Goal: Task Accomplishment & Management: Complete application form

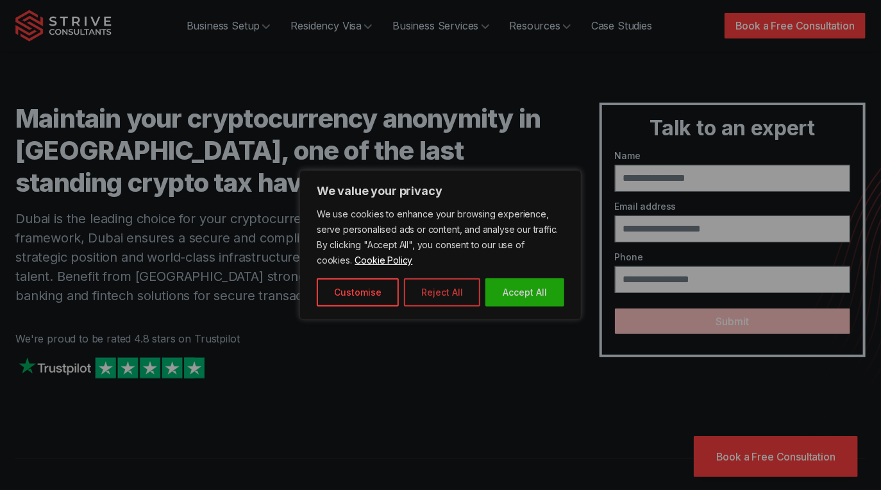
click at [452, 298] on button "Reject All" at bounding box center [442, 292] width 76 height 28
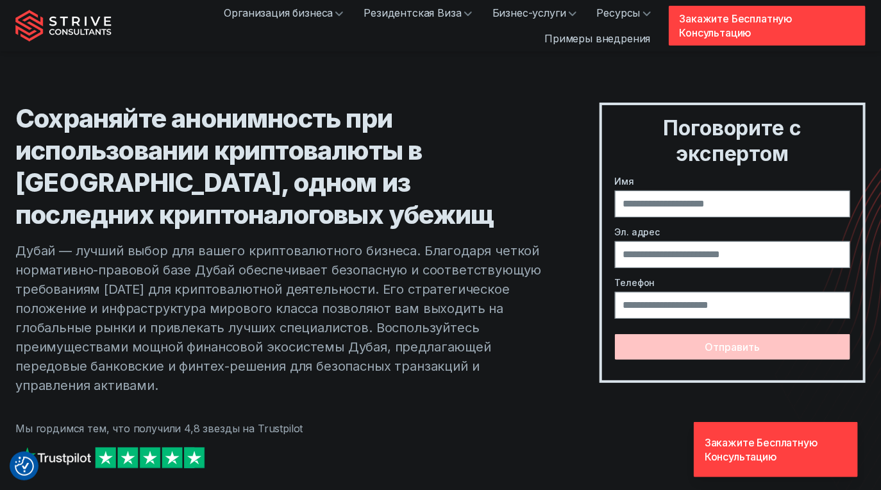
click at [539, 187] on h1 "Сохраняйте анонимность при использовании криптовалюты в [GEOGRAPHIC_DATA], одно…" at bounding box center [281, 167] width 533 height 128
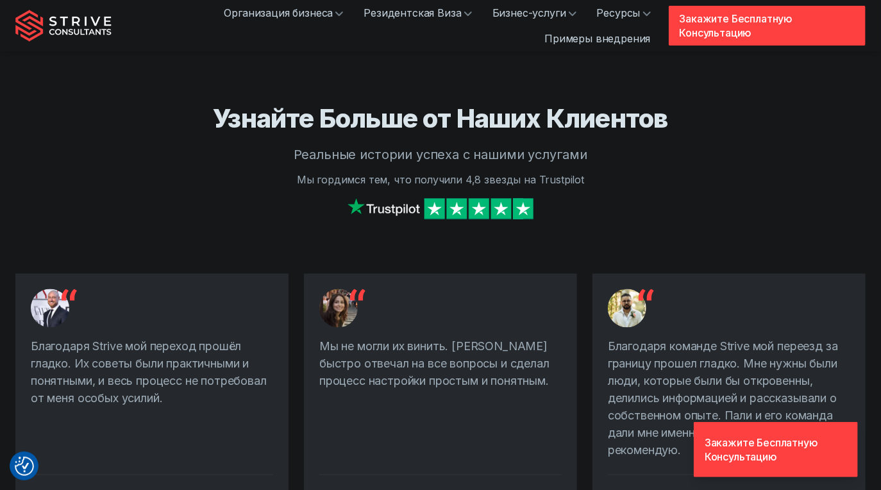
scroll to position [898, 0]
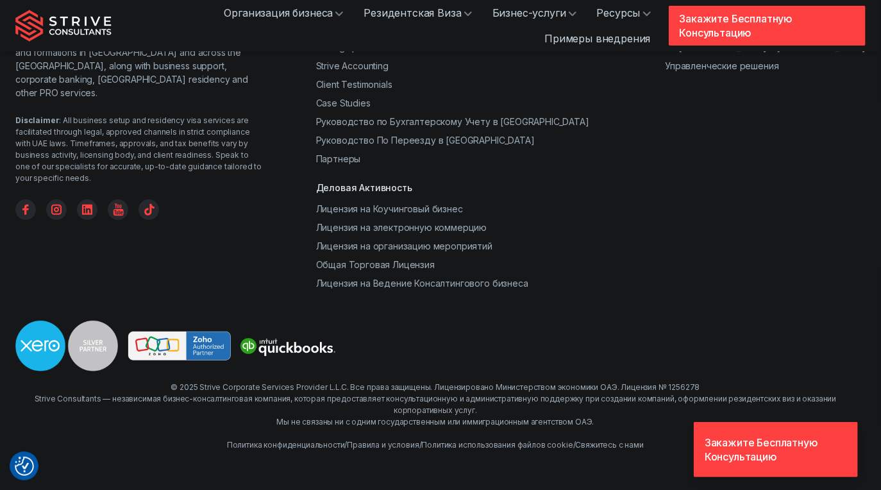
drag, startPoint x: 265, startPoint y: 176, endPoint x: 178, endPoint y: 344, distance: 189.2
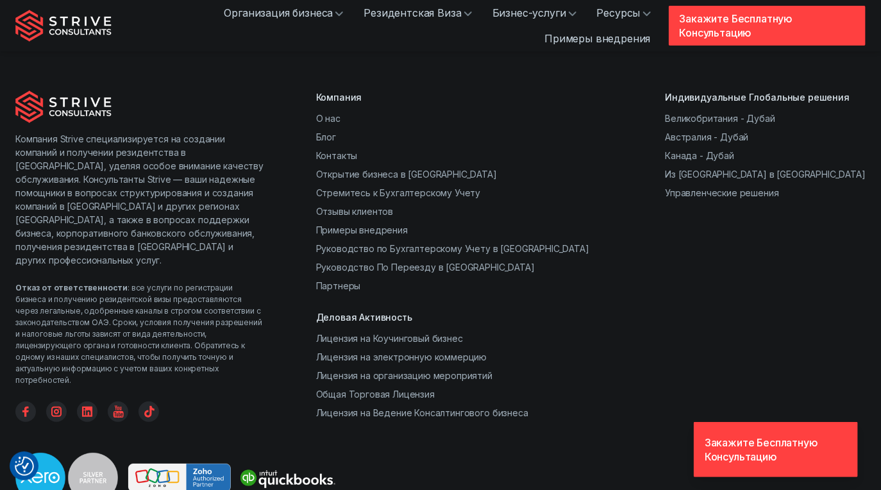
scroll to position [2233, 0]
click at [764, 465] on link "Закажите Бесплатную Консультацию" at bounding box center [776, 449] width 164 height 55
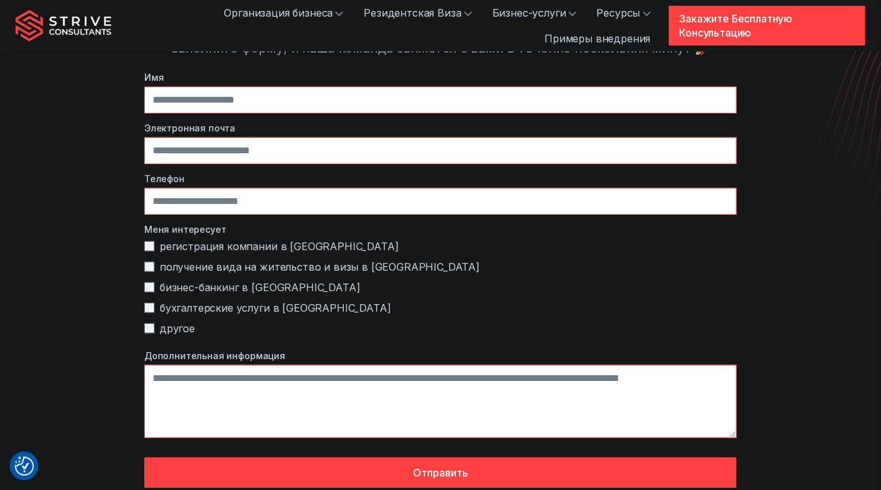
scroll to position [128, 0]
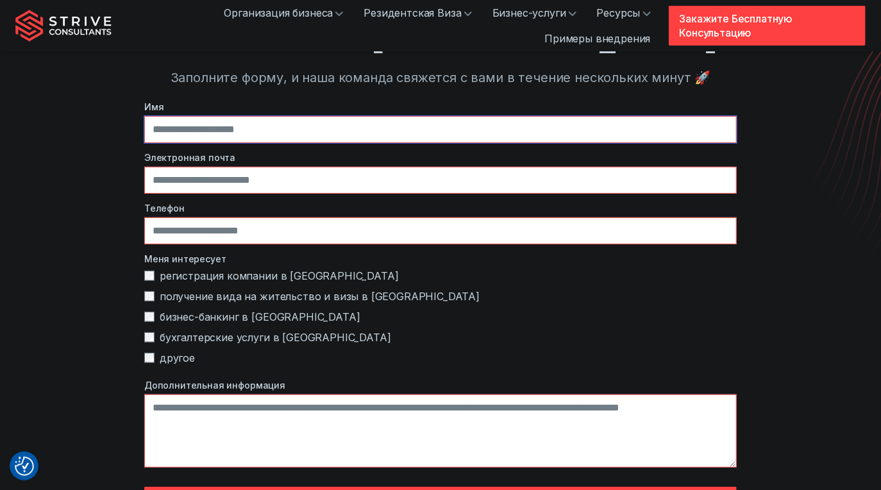
click at [307, 136] on input "text" at bounding box center [440, 129] width 592 height 27
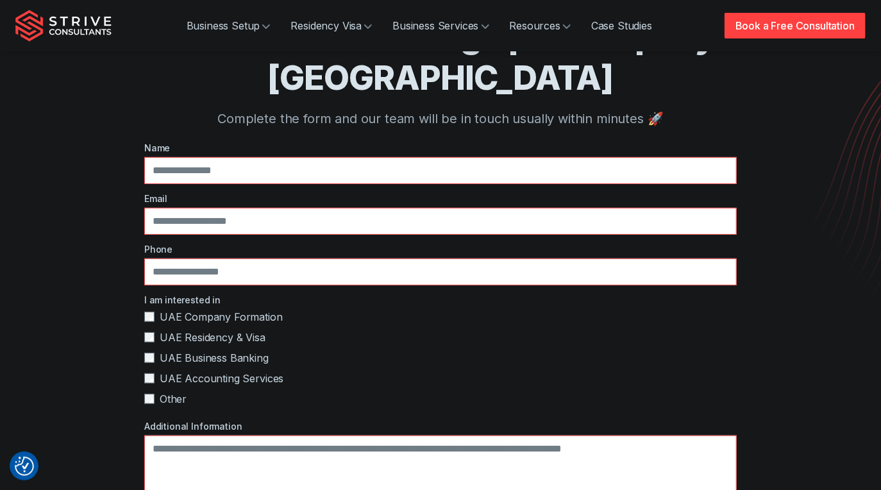
scroll to position [0, 0]
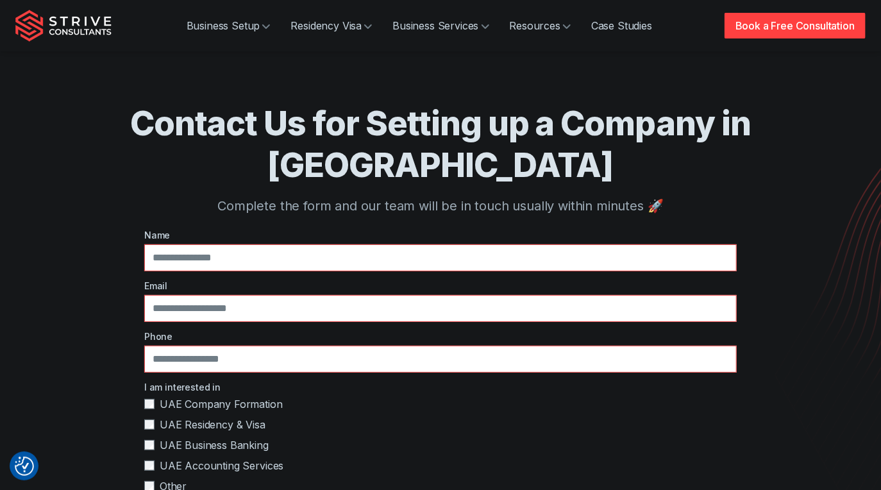
drag, startPoint x: 201, startPoint y: 237, endPoint x: 206, endPoint y: 223, distance: 14.6
click at [201, 236] on div "Name Email Phone I am interested in UAE Company Formation UAE Residency & Visa …" at bounding box center [440, 436] width 592 height 417
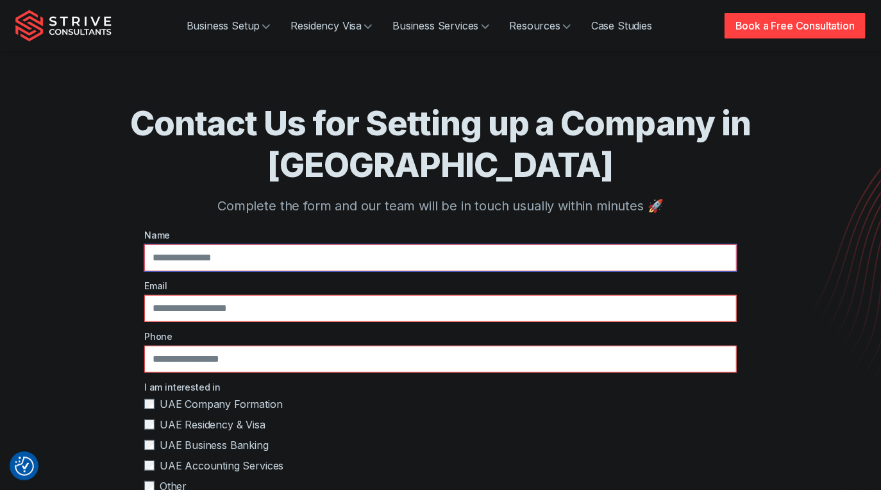
click at [208, 244] on input "text" at bounding box center [440, 257] width 592 height 27
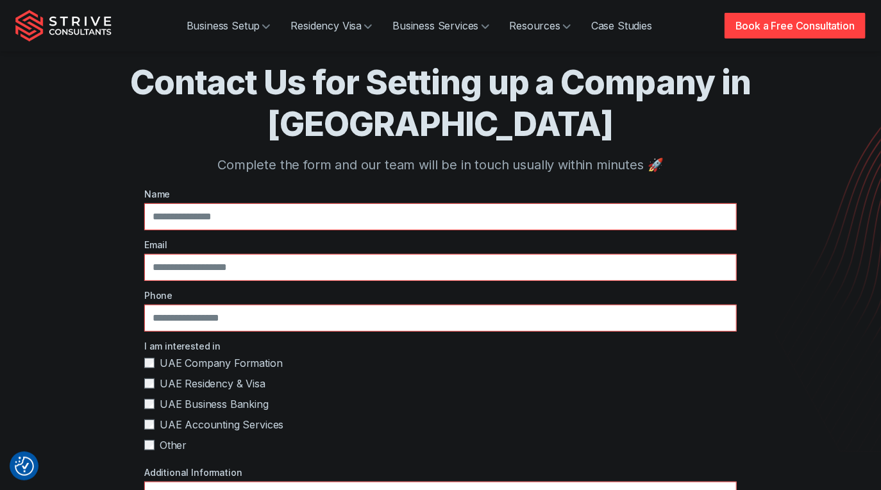
scroll to position [64, 0]
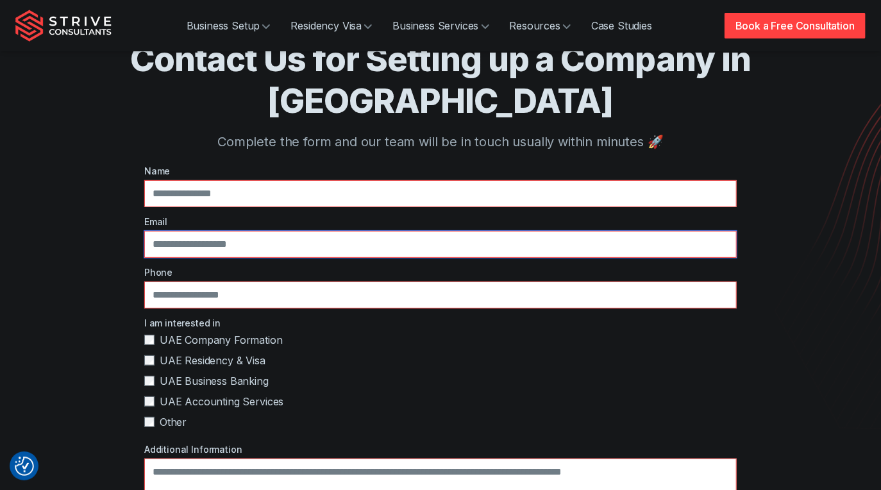
click at [261, 231] on input "email" at bounding box center [440, 244] width 592 height 27
paste input "**********"
type input "**********"
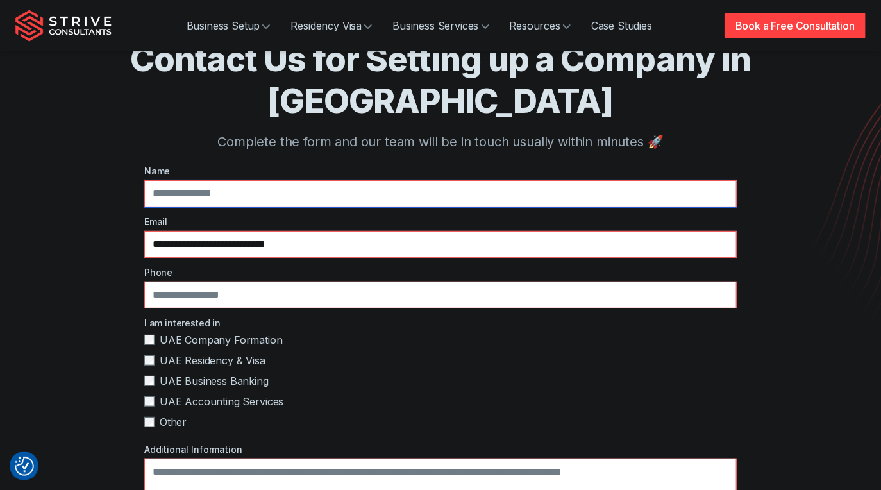
click at [246, 180] on input "text" at bounding box center [440, 193] width 592 height 27
paste input "**********"
type input "**********"
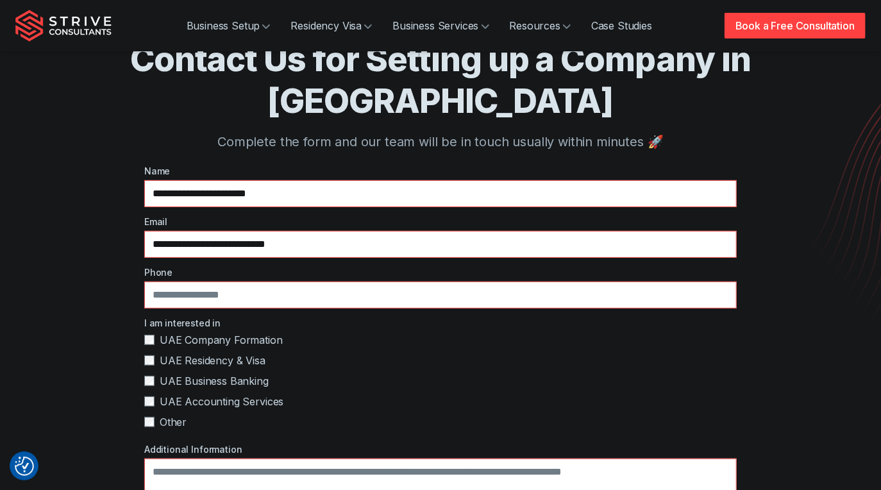
click at [323, 164] on label "Name" at bounding box center [440, 170] width 592 height 13
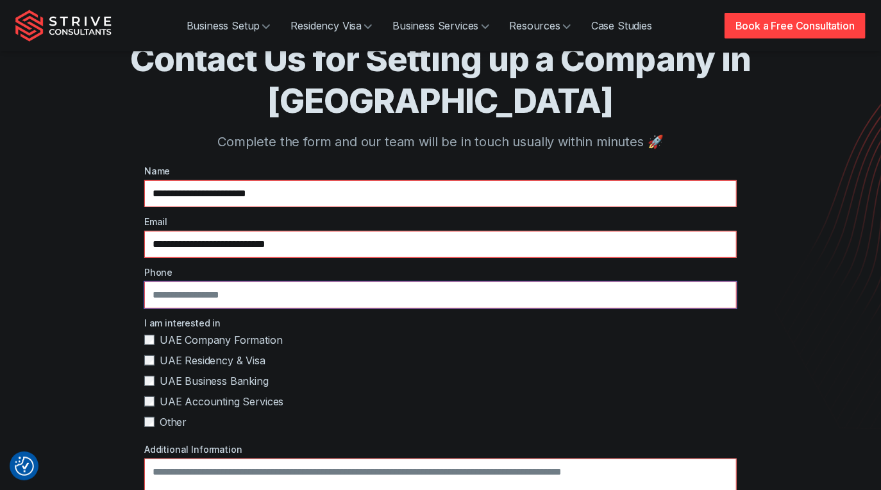
click at [257, 281] on input "tel" at bounding box center [440, 294] width 592 height 27
type input "**********"
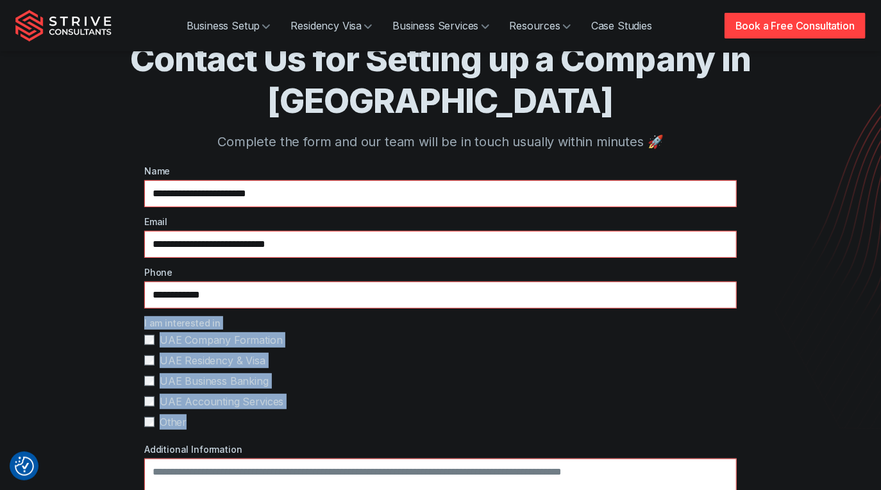
drag, startPoint x: 194, startPoint y: 380, endPoint x: 144, endPoint y: 280, distance: 111.5
click at [144, 316] on div "I am interested in UAE Company Formation UAE Residency & Visa UAE Business Bank…" at bounding box center [440, 375] width 592 height 119
copy div "I am interested in UAE Company Formation UAE Residency & Visa UAE Business Bank…"
click at [78, 272] on div "**********" at bounding box center [441, 371] width 790 height 871
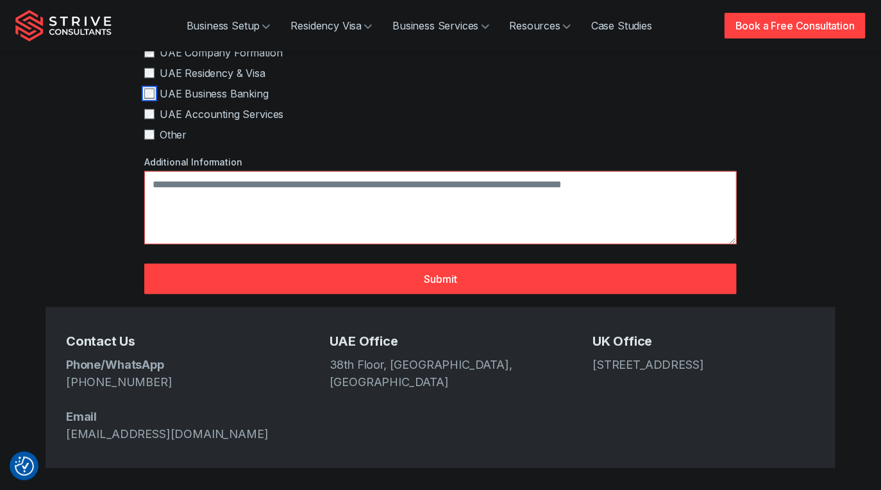
scroll to position [385, 0]
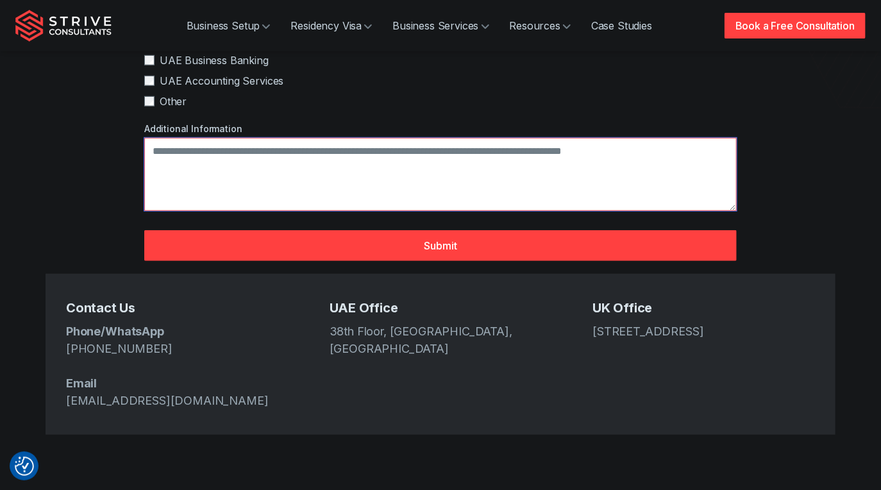
click at [233, 138] on textarea "Additional Information" at bounding box center [440, 174] width 592 height 73
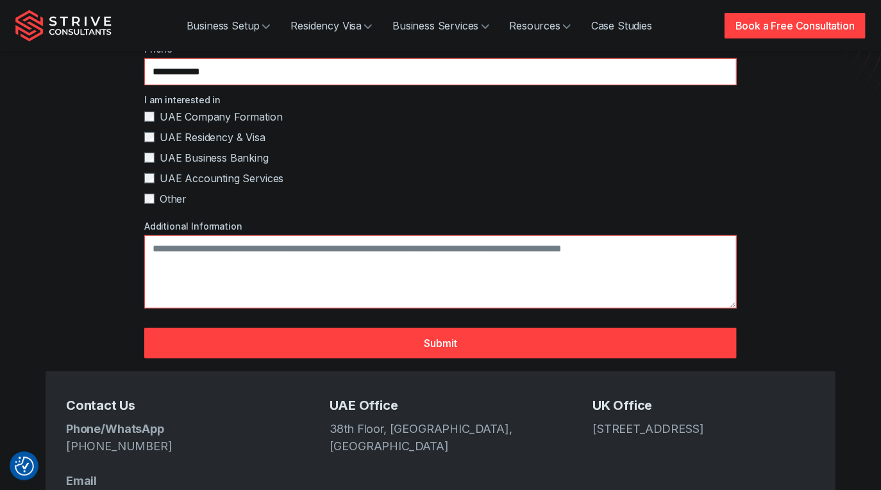
scroll to position [256, 0]
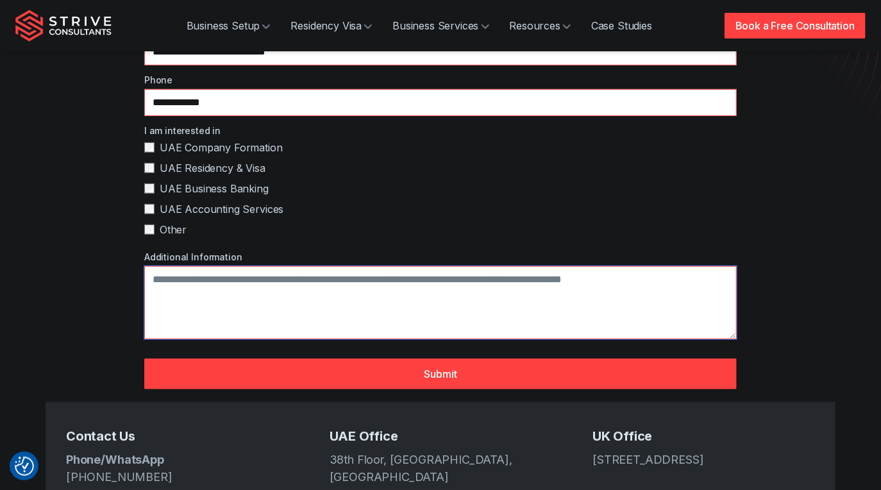
click at [274, 266] on textarea "Additional Information" at bounding box center [440, 302] width 592 height 73
paste textarea "**********"
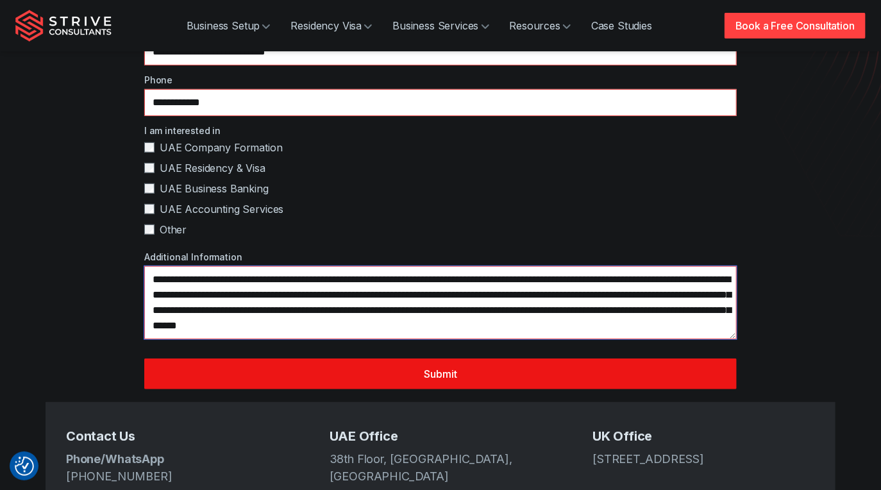
type textarea "**********"
click at [535, 358] on button "Submit" at bounding box center [440, 373] width 592 height 31
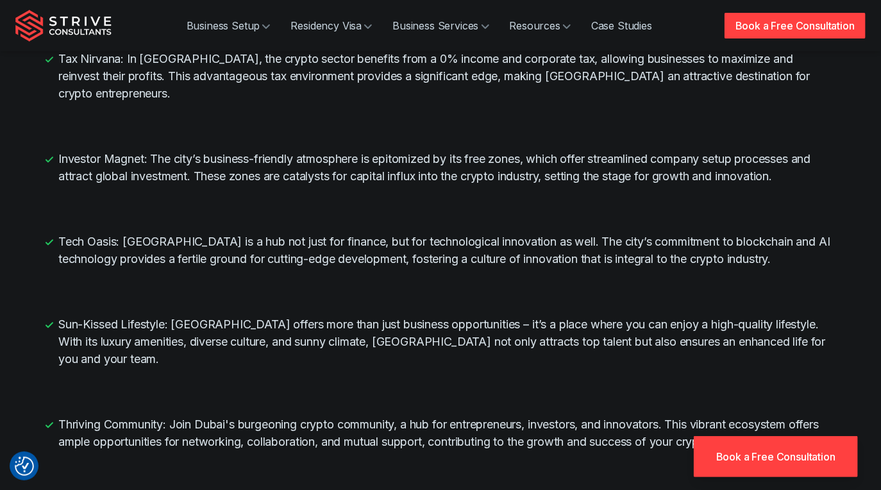
scroll to position [2019, 0]
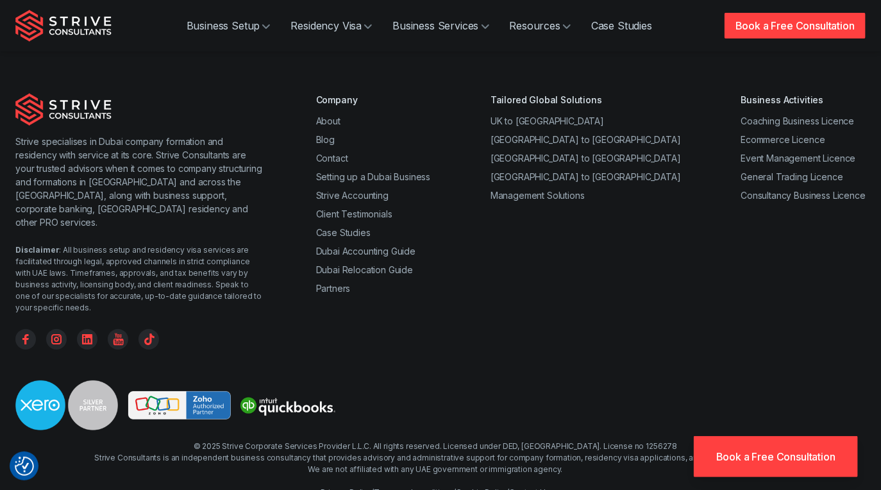
drag, startPoint x: 417, startPoint y: 76, endPoint x: 426, endPoint y: 344, distance: 268.1
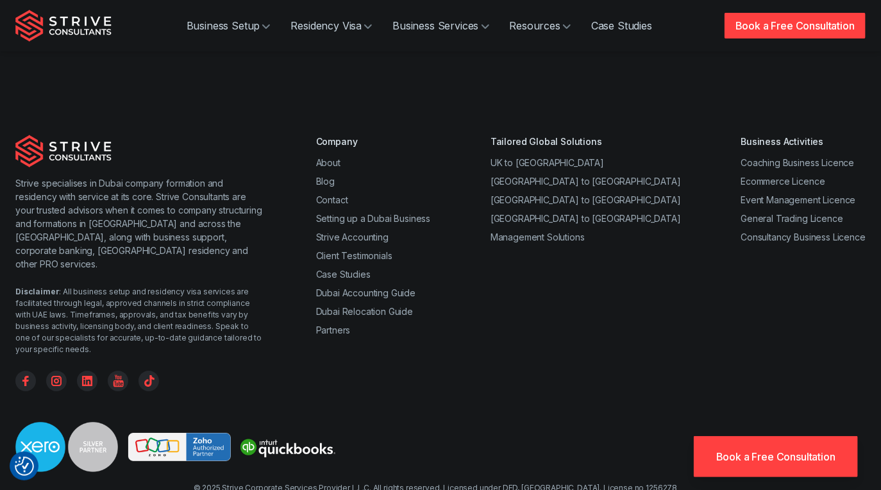
scroll to position [1955, 0]
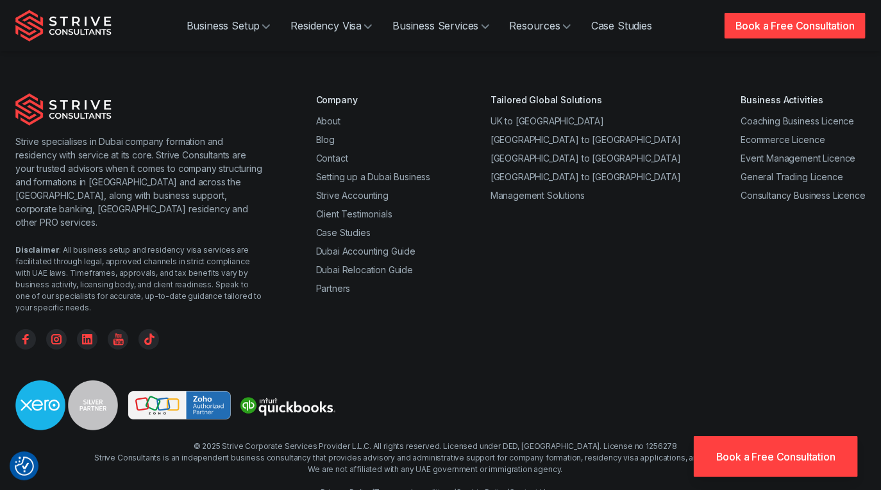
drag, startPoint x: 307, startPoint y: 0, endPoint x: 245, endPoint y: -6, distance: 62.5
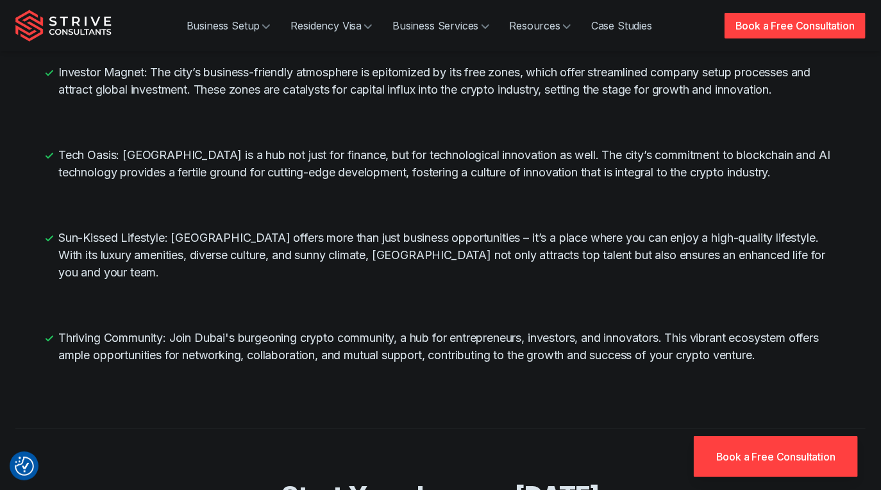
scroll to position [0, 0]
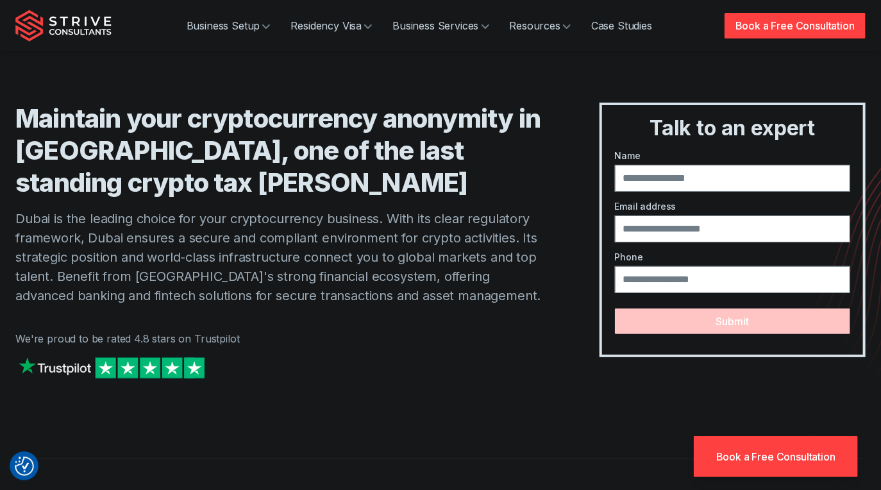
drag, startPoint x: 285, startPoint y: 180, endPoint x: 262, endPoint y: 40, distance: 141.6
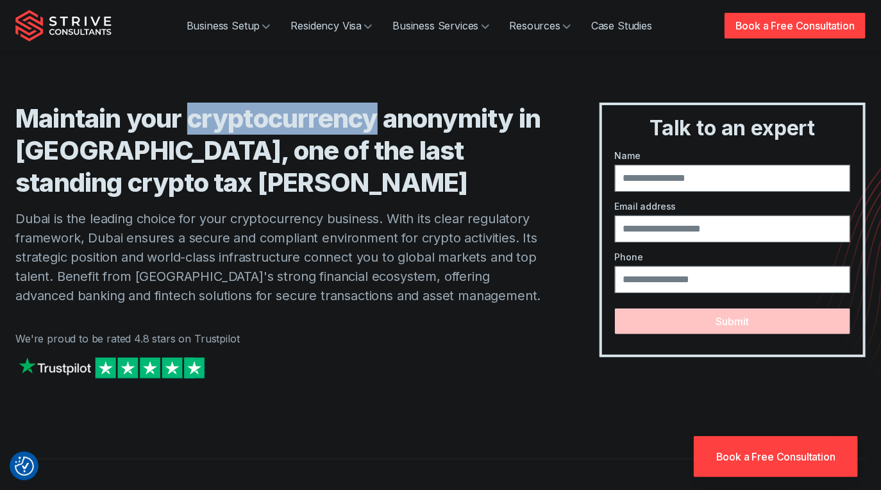
drag, startPoint x: 195, startPoint y: 119, endPoint x: 380, endPoint y: 119, distance: 185.3
click at [380, 119] on h1 "Maintain your cryptocurrency anonymity in Dubai, one of the last standing crypt…" at bounding box center [281, 151] width 533 height 96
copy h1 "cryptocurrency"
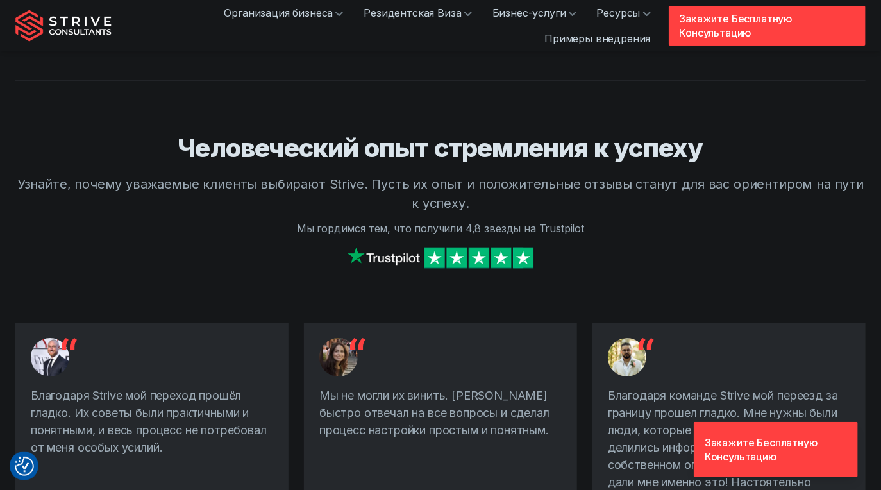
scroll to position [1859, 0]
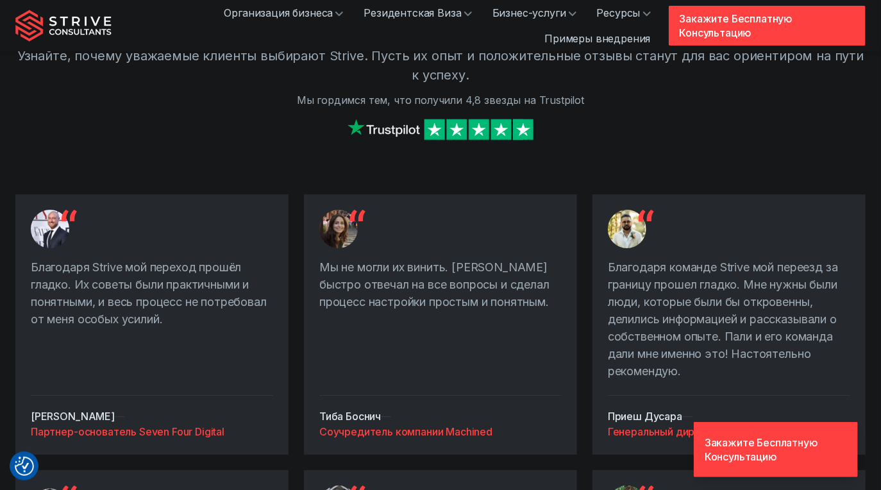
click at [338, 210] on img at bounding box center [338, 229] width 38 height 38
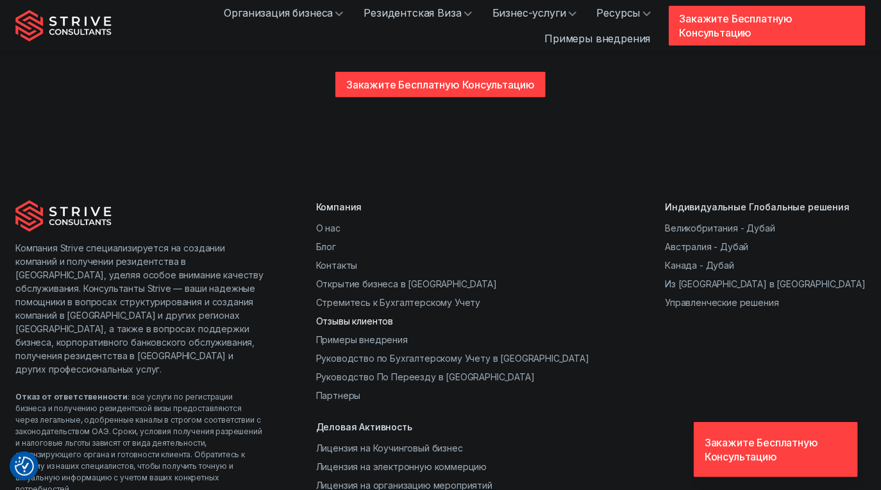
scroll to position [2757, 0]
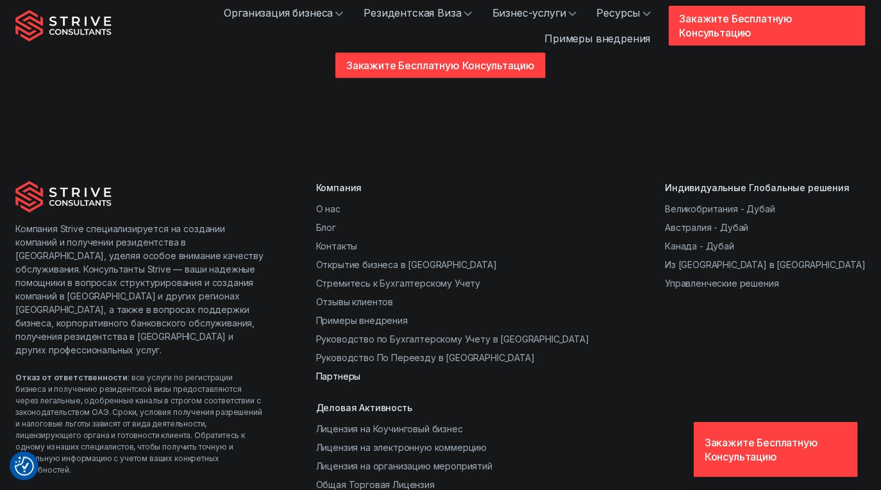
click at [346, 371] on link "Партнеры" at bounding box center [338, 376] width 45 height 11
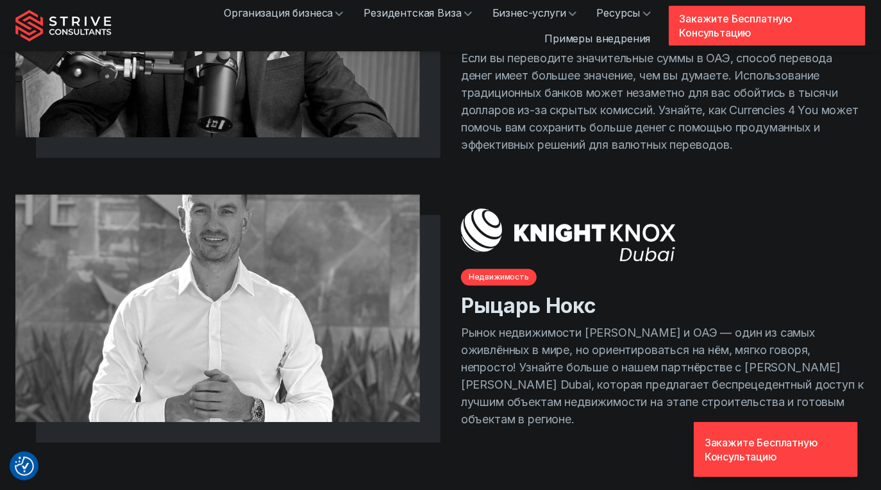
scroll to position [1410, 0]
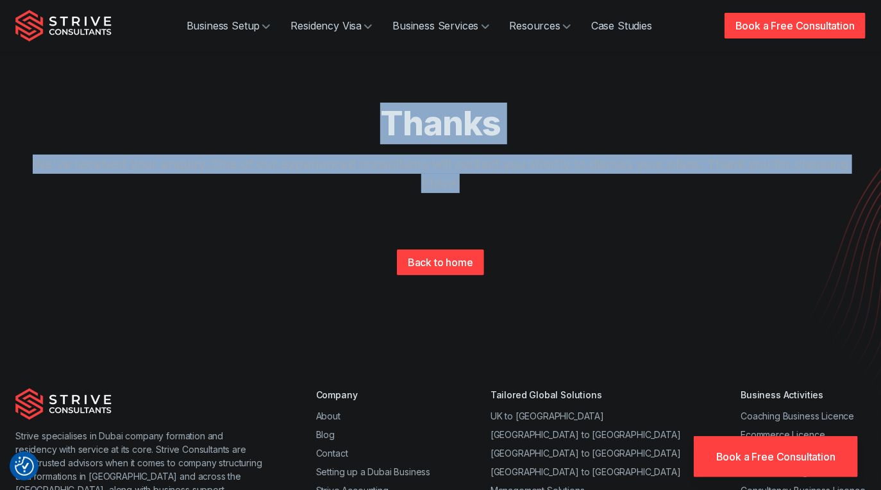
drag, startPoint x: 376, startPoint y: 133, endPoint x: 556, endPoint y: 192, distance: 189.4
click at [556, 192] on div "Thanks We've received your enquiry. One of our experienced consultants will con…" at bounding box center [440, 168] width 821 height 131
copy div "Thanks We've received your enquiry. One of our experienced consultants will con…"
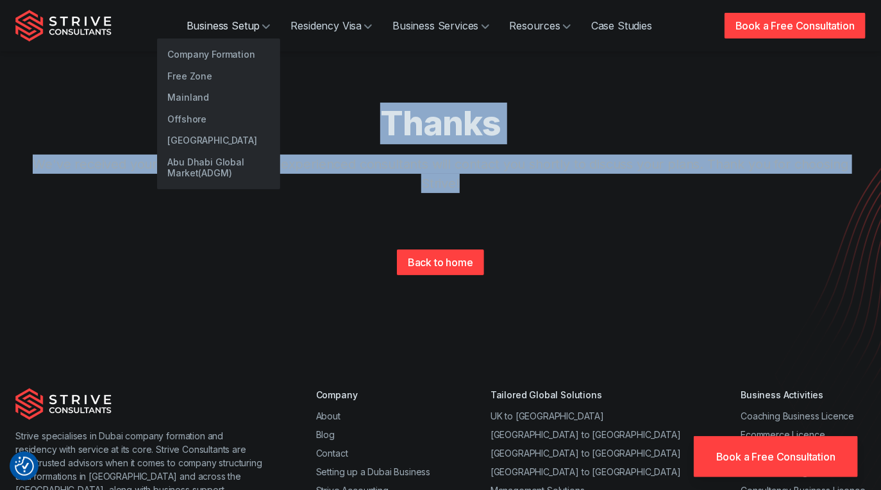
click at [231, 128] on link "Offshore" at bounding box center [218, 119] width 123 height 22
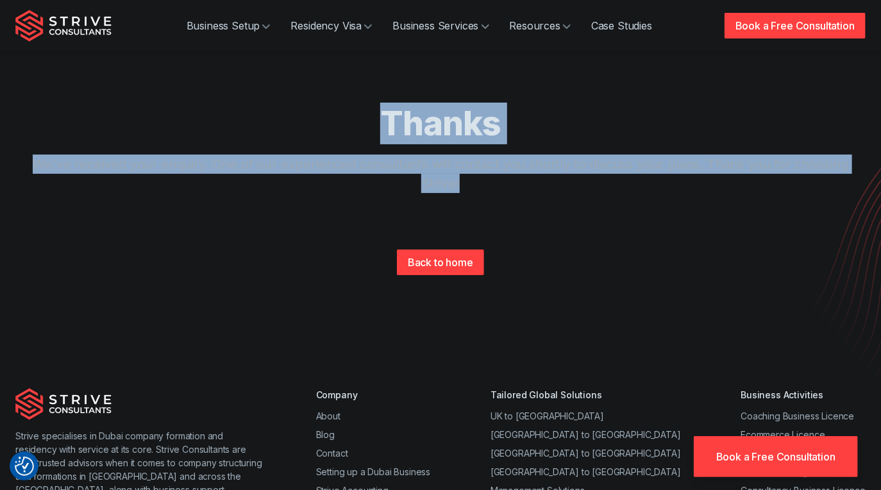
click at [272, 90] on div "Thanks We've received your enquiry. One of our experienced consultants will con…" at bounding box center [440, 173] width 850 height 347
